Goal: Task Accomplishment & Management: Use online tool/utility

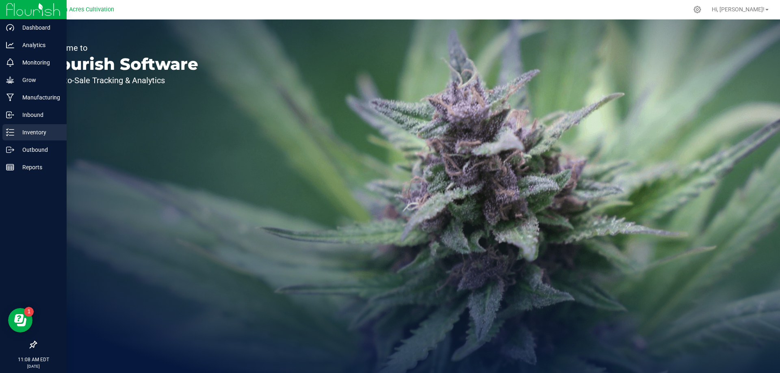
click at [20, 130] on p "Inventory" at bounding box center [38, 133] width 49 height 10
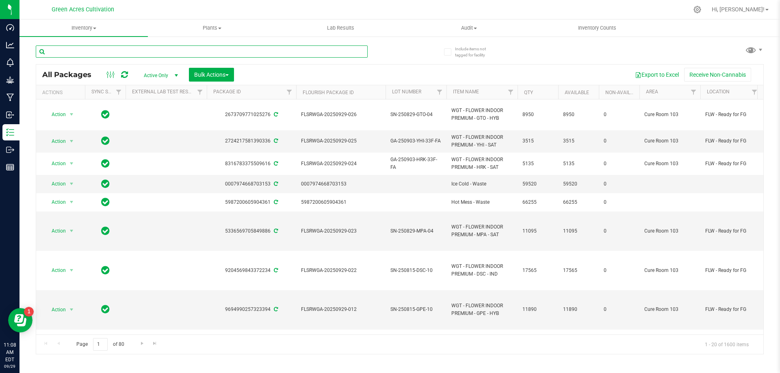
click at [251, 56] on input "text" at bounding box center [202, 52] width 332 height 12
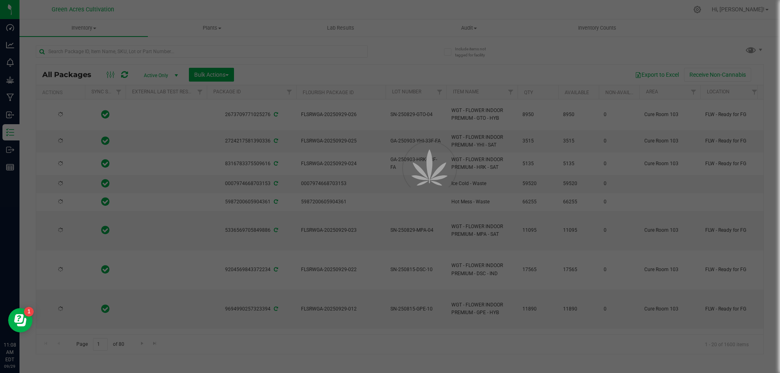
click at [265, 48] on div at bounding box center [390, 186] width 780 height 373
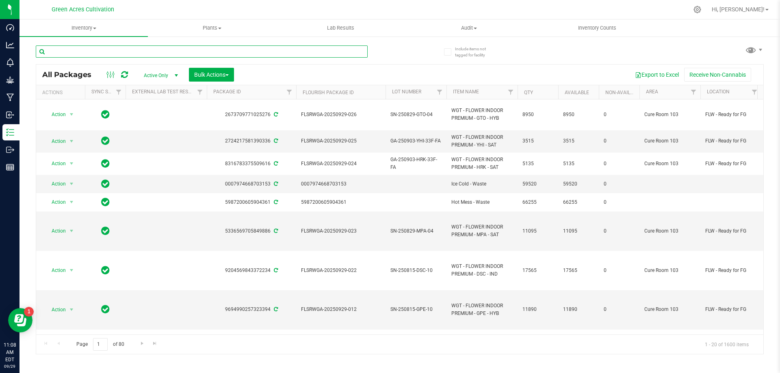
click at [264, 48] on input "text" at bounding box center [202, 52] width 332 height 12
paste input "FLSRWGA-20250924-022"
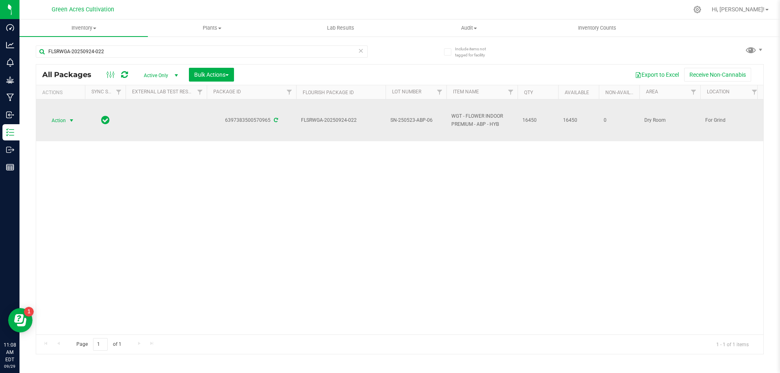
click at [61, 119] on span "Action" at bounding box center [55, 120] width 22 height 11
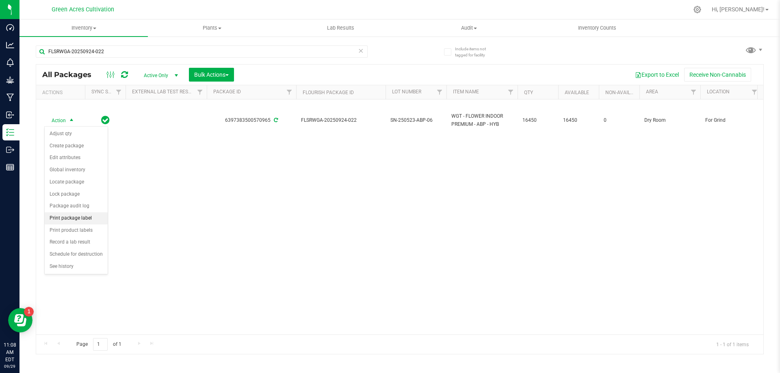
click at [78, 219] on li "Print package label" at bounding box center [76, 219] width 63 height 12
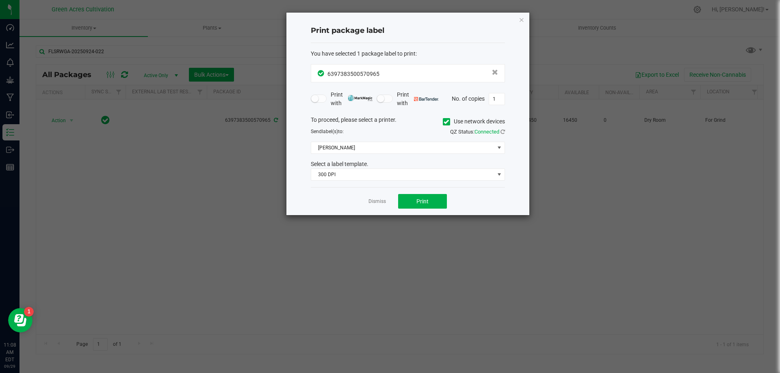
click at [447, 122] on icon at bounding box center [446, 122] width 5 height 0
click at [0, 0] on input "Use network devices" at bounding box center [0, 0] width 0 height 0
click at [397, 149] on span at bounding box center [402, 147] width 183 height 11
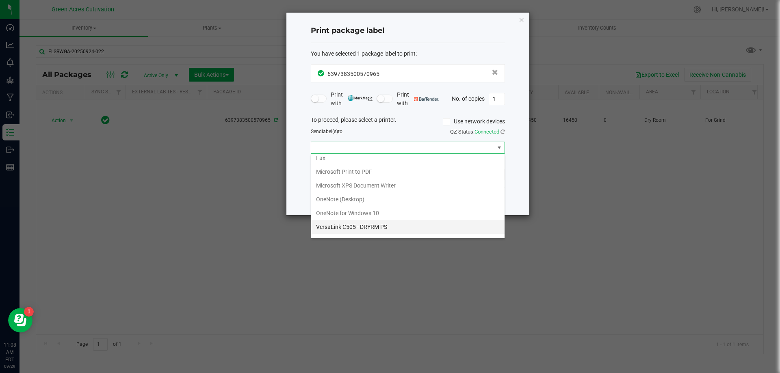
scroll to position [29, 0]
click at [339, 226] on ZPL "ZDesigner ZD420-203dpi ZPL" at bounding box center [407, 230] width 193 height 14
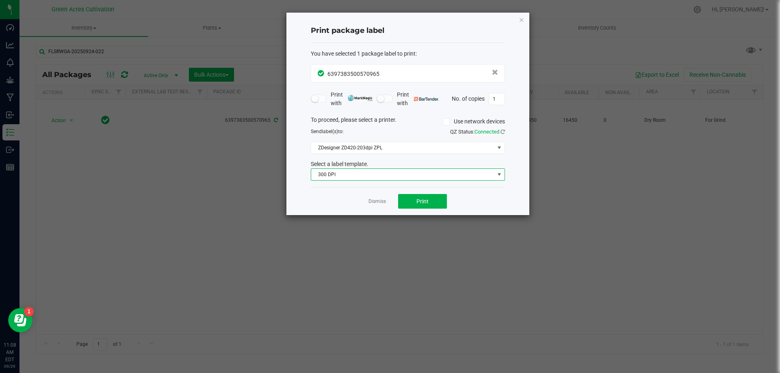
click at [349, 176] on span "300 DPI" at bounding box center [402, 174] width 183 height 11
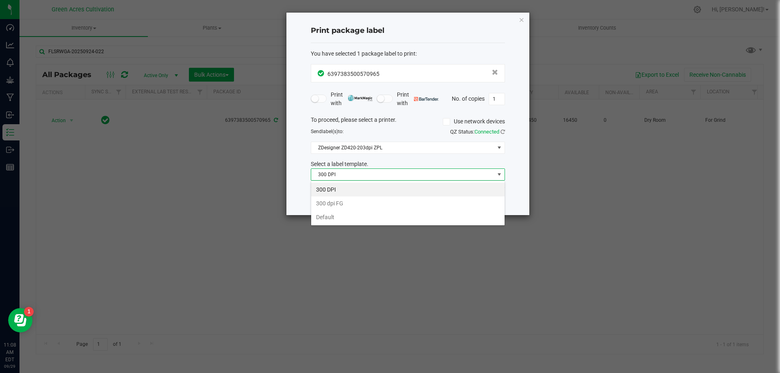
scroll to position [12, 194]
click at [360, 217] on li "Default" at bounding box center [407, 217] width 193 height 14
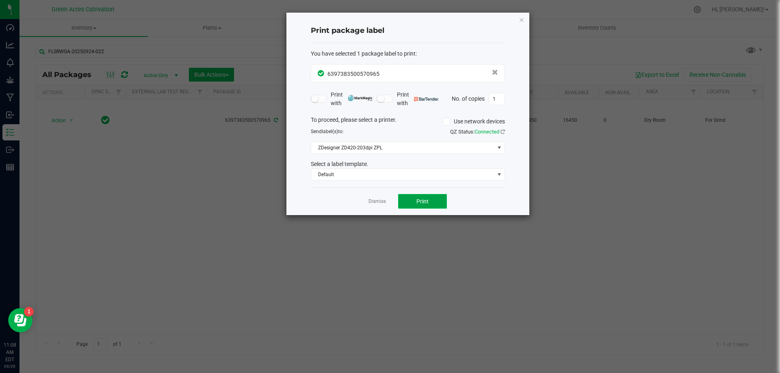
click at [414, 204] on button "Print" at bounding box center [422, 201] width 49 height 15
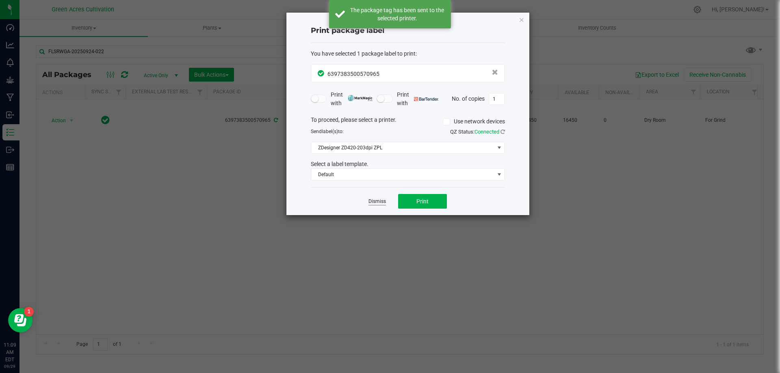
click at [376, 204] on link "Dismiss" at bounding box center [377, 201] width 17 height 7
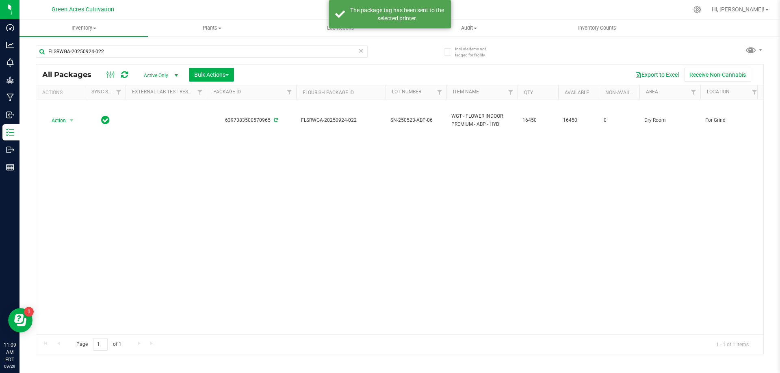
drag, startPoint x: 262, startPoint y: 231, endPoint x: 292, endPoint y: 226, distance: 30.1
click at [262, 231] on div "Action Action Adjust qty Create package Edit attributes Global inventory Locate…" at bounding box center [399, 217] width 727 height 235
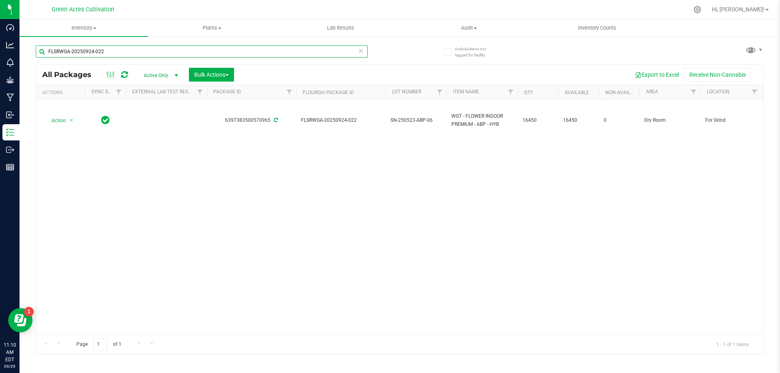
click at [270, 46] on input "FLSRWGA-20250924-022" at bounding box center [202, 52] width 332 height 12
click at [265, 49] on input "FLSRWGA-20250924-022" at bounding box center [202, 52] width 332 height 12
paste input "SN-250523-ABP-06"
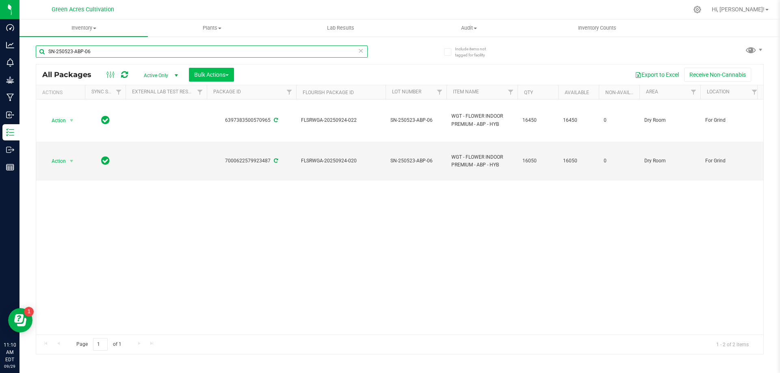
type input "SN-250523-ABP-06"
click at [215, 73] on span "Bulk Actions" at bounding box center [211, 75] width 35 height 7
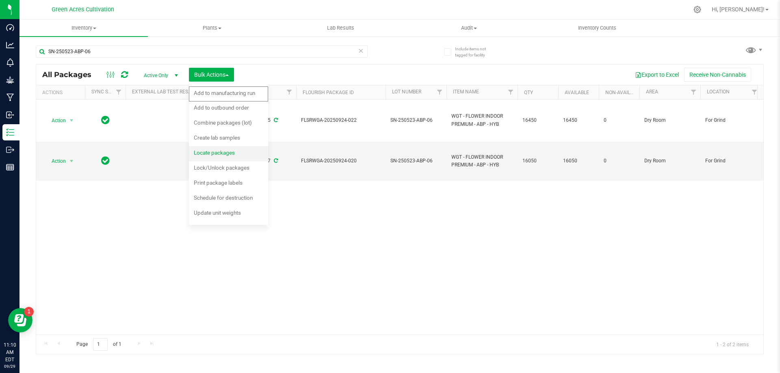
click at [217, 149] on div "Locate packages" at bounding box center [220, 154] width 52 height 13
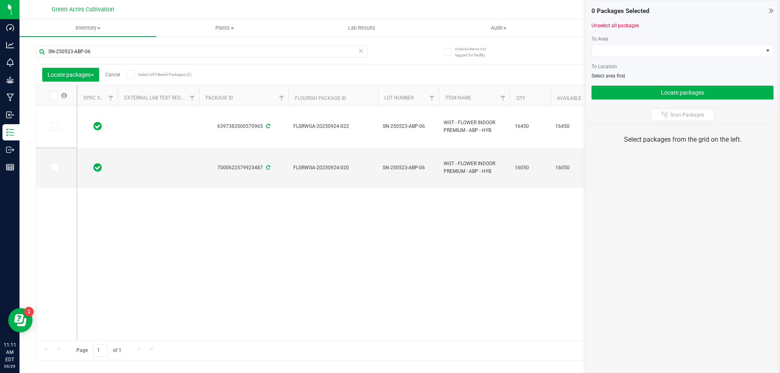
click at [59, 95] on label at bounding box center [57, 95] width 31 height 8
click at [0, 0] on input "checkbox" at bounding box center [0, 0] width 0 height 0
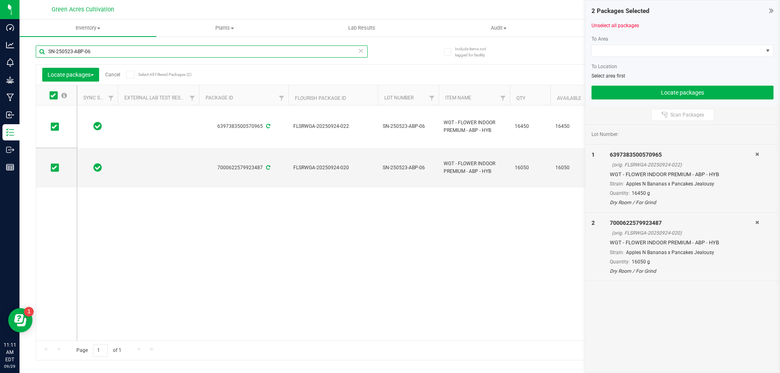
click at [315, 57] on input "SN-250523-ABP-06" at bounding box center [202, 52] width 332 height 12
click at [101, 53] on input "SN-250523-ABP-06" at bounding box center [202, 52] width 332 height 12
paste input "30-ABP-07"
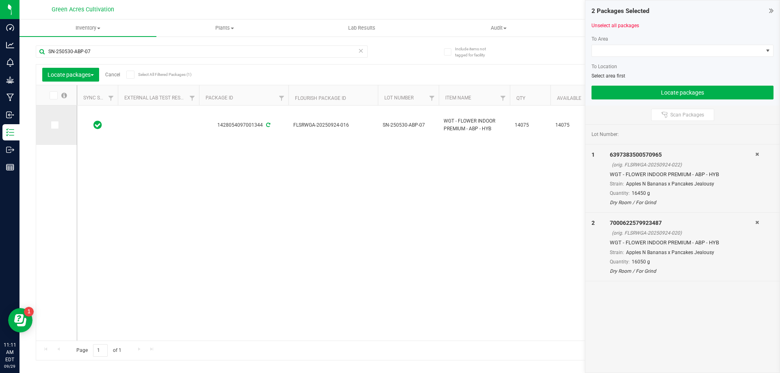
click at [59, 126] on span at bounding box center [55, 125] width 8 height 8
click at [0, 0] on input "checkbox" at bounding box center [0, 0] width 0 height 0
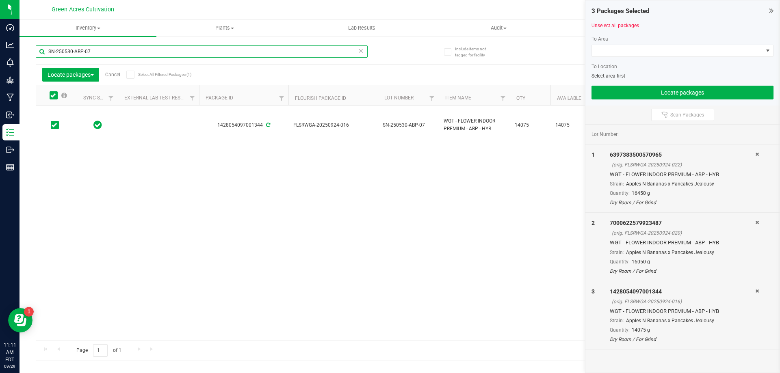
click at [324, 57] on input "SN-250530-ABP-07" at bounding box center [202, 52] width 332 height 12
paste input "620-ARZ-10"
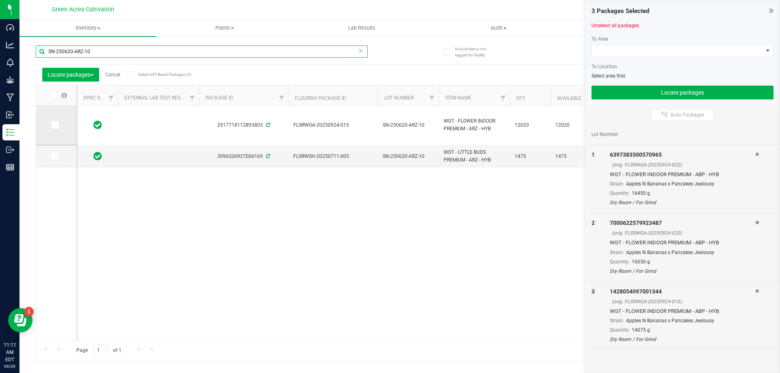
type input "SN-250620-ARZ-10"
click at [60, 122] on label at bounding box center [57, 125] width 12 height 8
click at [0, 0] on input "checkbox" at bounding box center [0, 0] width 0 height 0
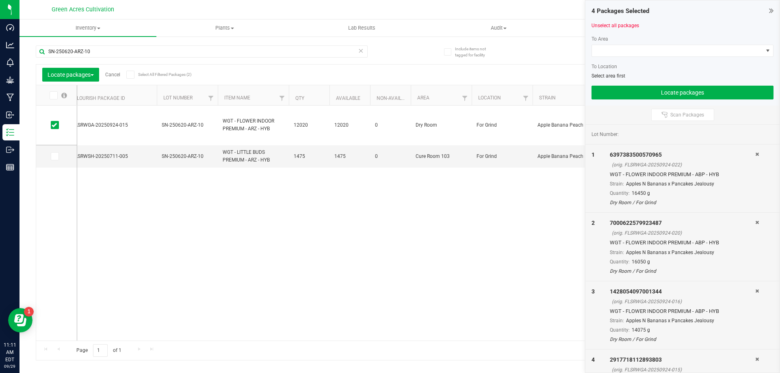
scroll to position [0, 227]
click at [655, 55] on span at bounding box center [677, 50] width 171 height 11
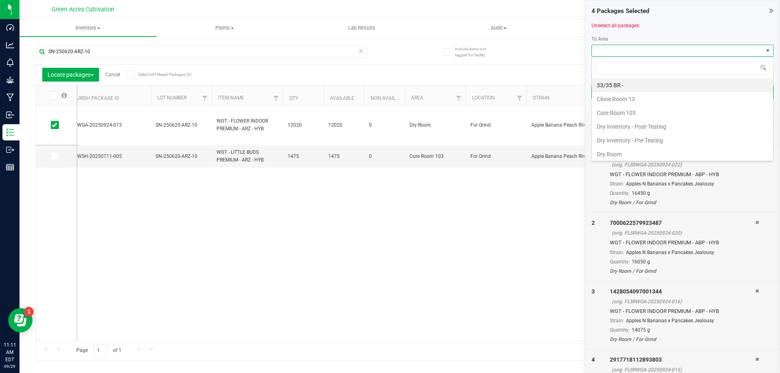
scroll to position [12, 182]
type input "TR"
click at [609, 138] on li "Trim Room 101" at bounding box center [682, 141] width 181 height 14
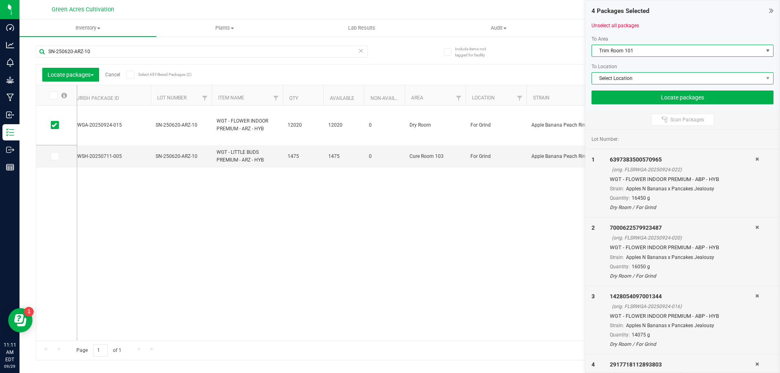
click at [606, 79] on span "Select Location" at bounding box center [677, 78] width 171 height 11
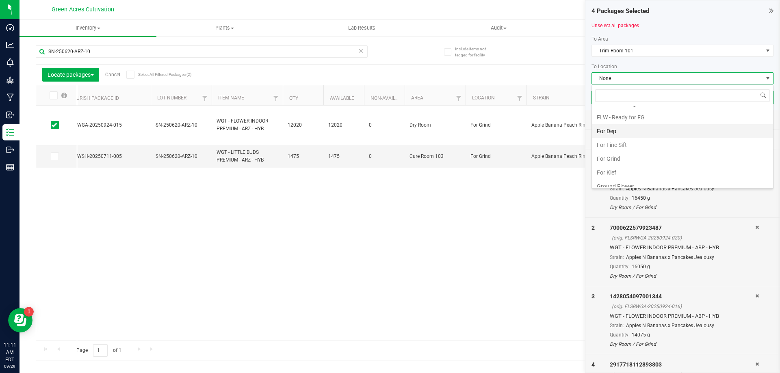
scroll to position [163, 0]
click at [621, 116] on li "For Grind" at bounding box center [682, 116] width 181 height 14
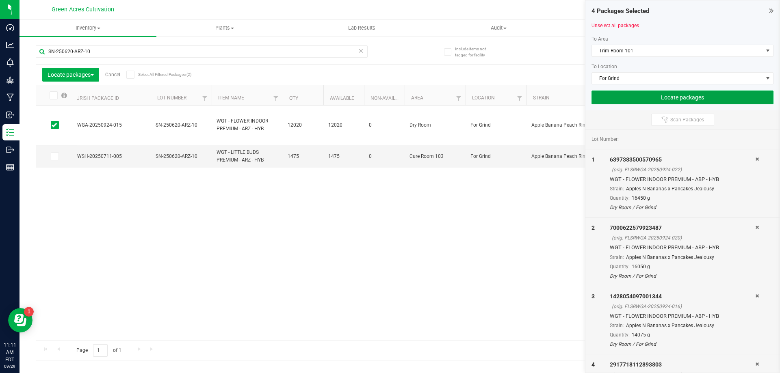
click at [624, 104] on button "Locate packages" at bounding box center [683, 98] width 182 height 14
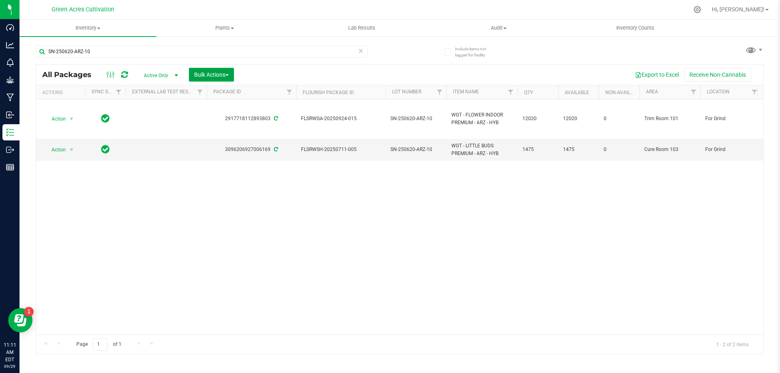
click at [226, 74] on span "Bulk Actions" at bounding box center [211, 75] width 35 height 7
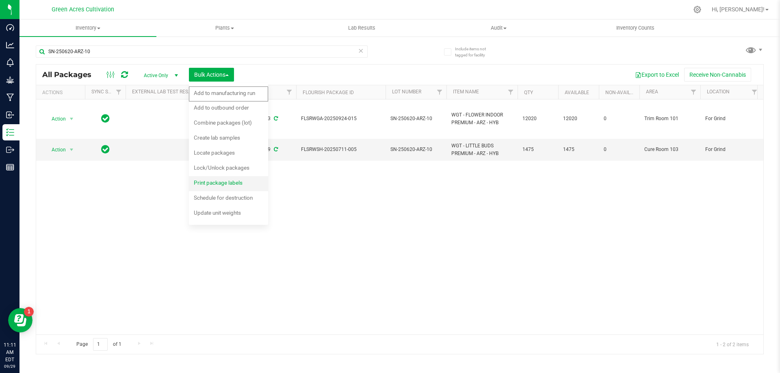
click at [228, 180] on span "Print package labels" at bounding box center [218, 183] width 49 height 7
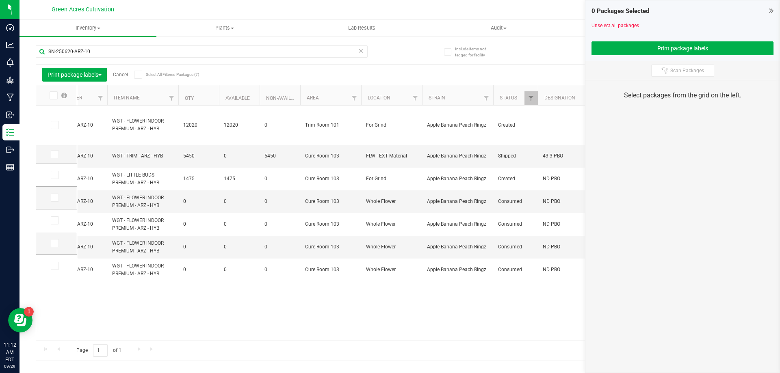
scroll to position [0, 348]
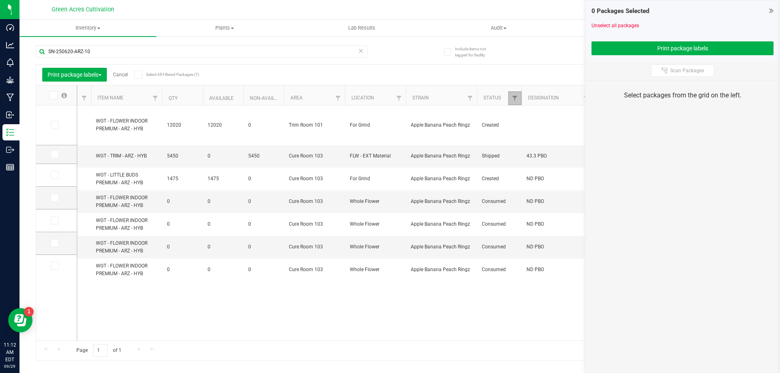
click at [510, 95] on link "Filter" at bounding box center [514, 98] width 13 height 14
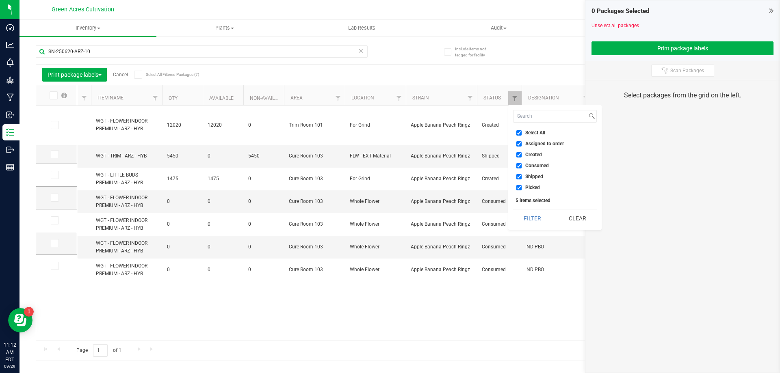
click at [524, 133] on label "Select All" at bounding box center [530, 132] width 29 height 5
click at [522, 133] on input "Select All" at bounding box center [518, 132] width 5 height 5
checkbox input "false"
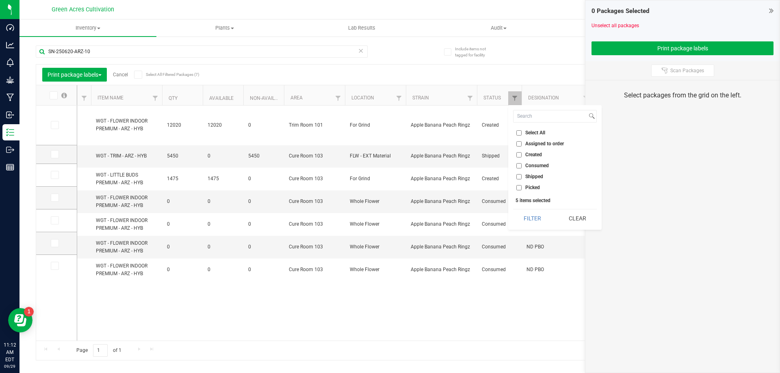
checkbox input "false"
click at [529, 156] on span "Created" at bounding box center [533, 154] width 17 height 5
click at [522, 156] on input "Created" at bounding box center [518, 154] width 5 height 5
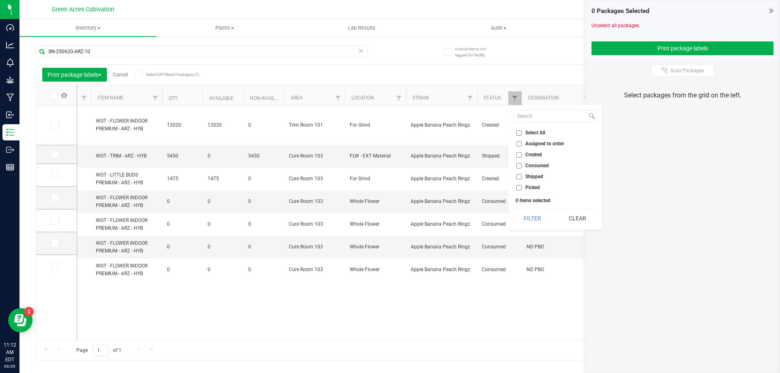
checkbox input "true"
click at [542, 226] on div "Select All Assigned to order Created Consumed Shipped Picked 1 items selected F…" at bounding box center [554, 167] width 93 height 125
click at [536, 221] on button "Filter" at bounding box center [532, 219] width 39 height 18
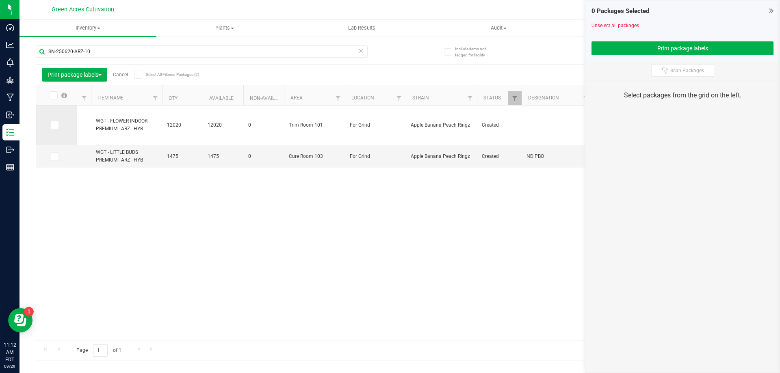
click at [59, 130] on td at bounding box center [56, 126] width 41 height 40
click at [55, 125] on icon at bounding box center [54, 125] width 5 height 0
click at [0, 0] on input "checkbox" at bounding box center [0, 0] width 0 height 0
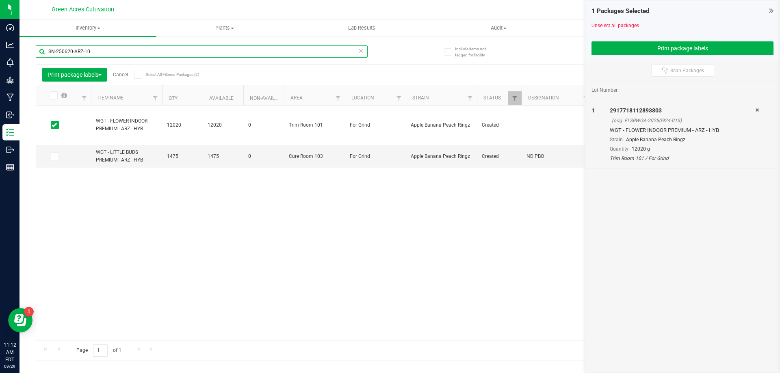
click at [266, 53] on input "SN-250620-ARZ-10" at bounding box center [202, 52] width 332 height 12
click at [267, 53] on input "SN-250620-ARZ-10" at bounding box center [202, 52] width 332 height 12
paste input "530-ABP-07"
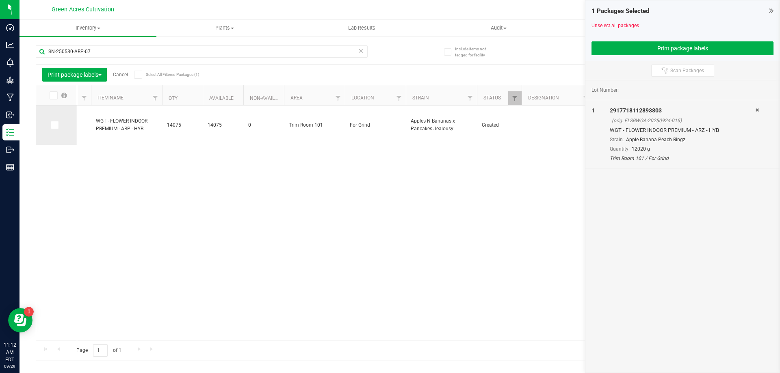
click at [50, 119] on td at bounding box center [56, 125] width 41 height 39
click at [54, 125] on icon at bounding box center [54, 125] width 5 height 0
click at [0, 0] on input "checkbox" at bounding box center [0, 0] width 0 height 0
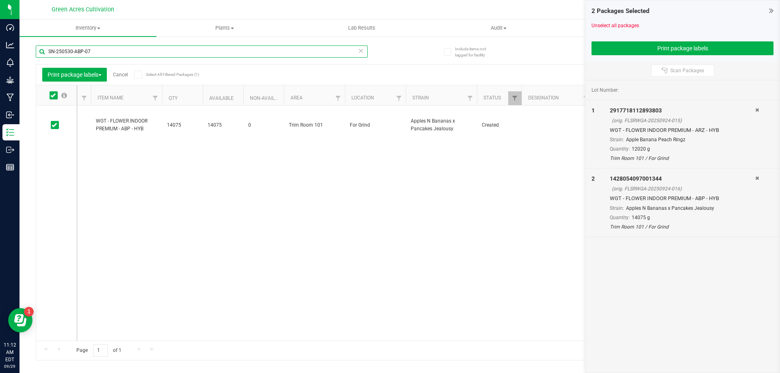
click at [290, 47] on input "SN-250530-ABP-07" at bounding box center [202, 52] width 332 height 12
click at [290, 46] on input "SN-250530-ABP-07" at bounding box center [202, 52] width 332 height 12
paste input "23-ABP-06"
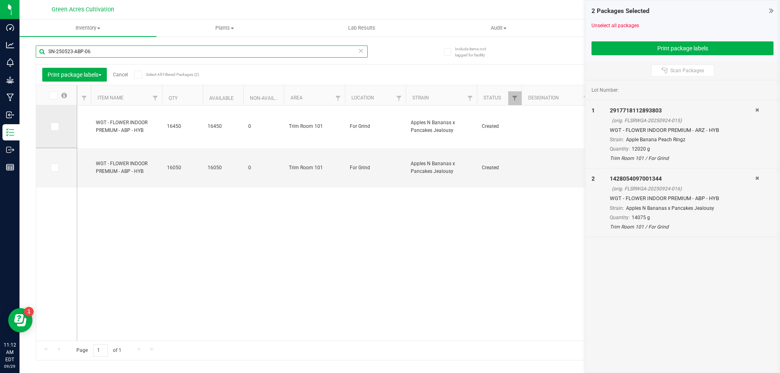
type input "SN-250523-ABP-06"
click at [62, 127] on td at bounding box center [56, 127] width 41 height 43
click at [57, 129] on label at bounding box center [57, 127] width 12 height 8
click at [0, 0] on input "checkbox" at bounding box center [0, 0] width 0 height 0
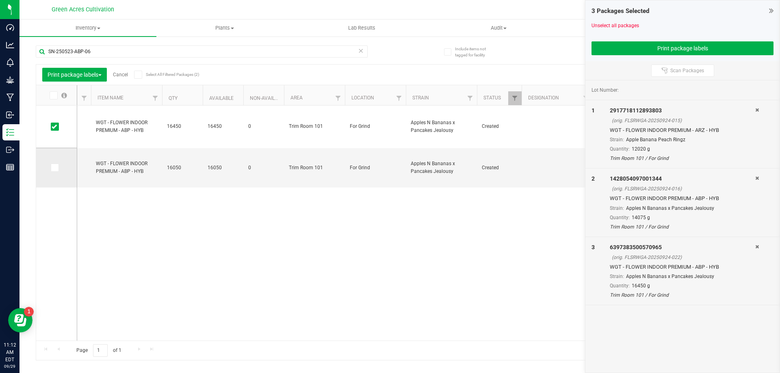
click at [56, 163] on td at bounding box center [56, 167] width 41 height 39
click at [55, 168] on icon at bounding box center [54, 168] width 5 height 0
click at [0, 0] on input "checkbox" at bounding box center [0, 0] width 0 height 0
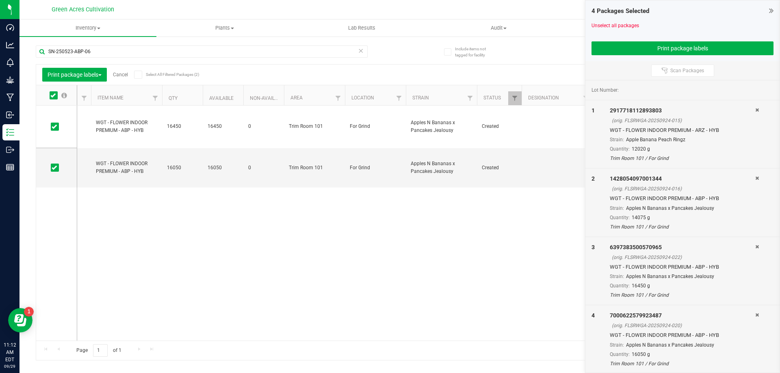
click at [259, 217] on div "6397383500570965 FLSRWGA-20250924-022 SN-250523-ABP-06 WGT - FLOWER INDOOR PREM…" at bounding box center [420, 223] width 686 height 235
click at [653, 46] on button "Print package labels" at bounding box center [683, 48] width 182 height 14
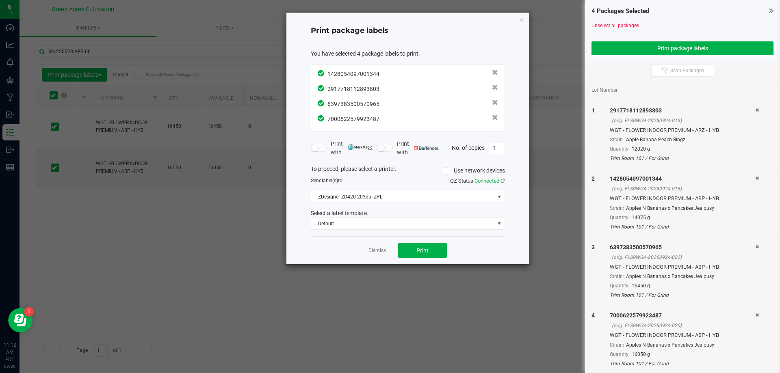
click at [436, 241] on div "Dismiss Print" at bounding box center [408, 250] width 194 height 28
click at [430, 246] on button "Print" at bounding box center [422, 250] width 49 height 15
click at [374, 252] on link "Dismiss" at bounding box center [377, 250] width 17 height 7
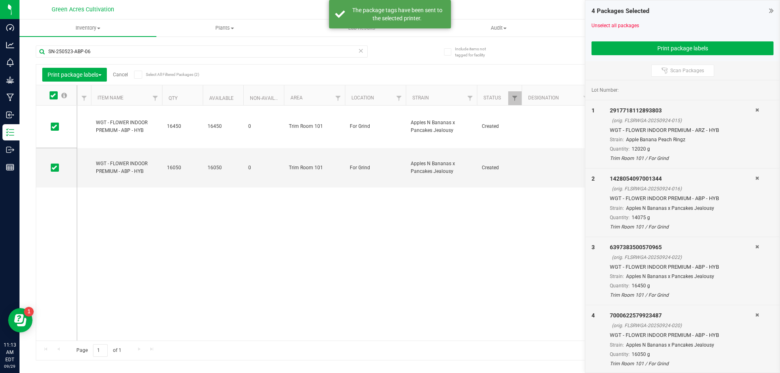
click at [119, 75] on link "Cancel" at bounding box center [120, 75] width 15 height 6
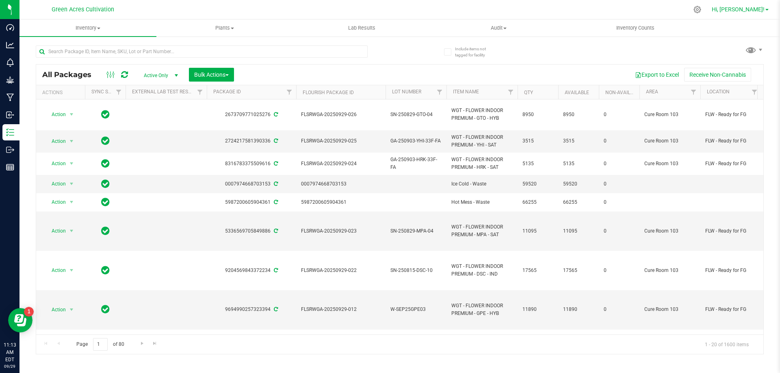
click at [751, 10] on span "Hi, [PERSON_NAME]!" at bounding box center [738, 9] width 53 height 7
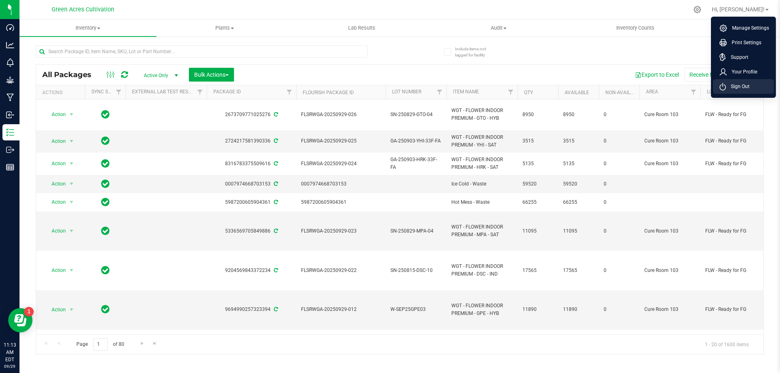
click at [744, 87] on span "Sign Out" at bounding box center [738, 86] width 24 height 8
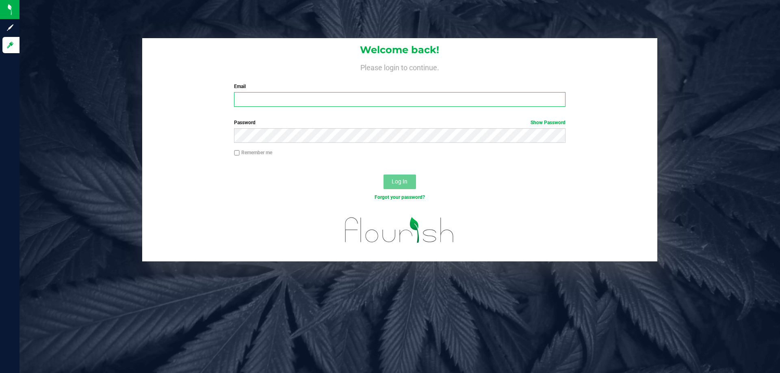
click at [267, 101] on input "Email" at bounding box center [399, 99] width 331 height 15
type input "[EMAIL_ADDRESS][DOMAIN_NAME]"
click at [384, 175] on button "Log In" at bounding box center [400, 182] width 33 height 15
